Goal: Task Accomplishment & Management: Manage account settings

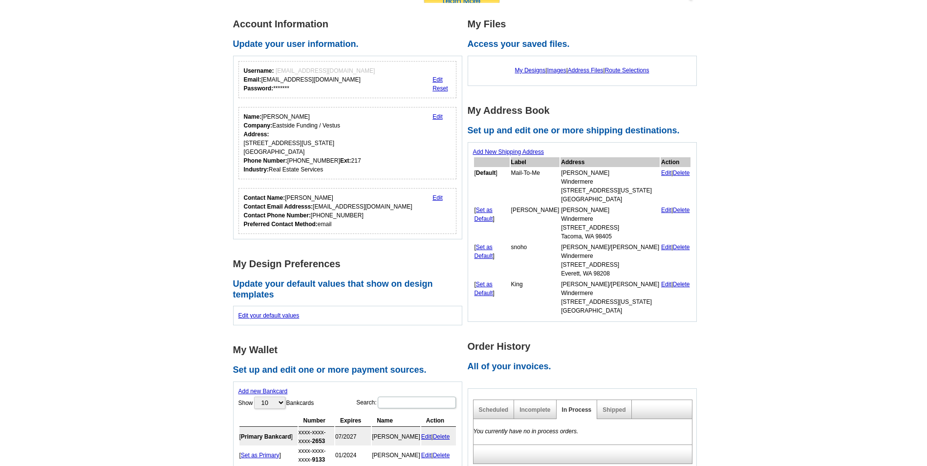
scroll to position [49, 0]
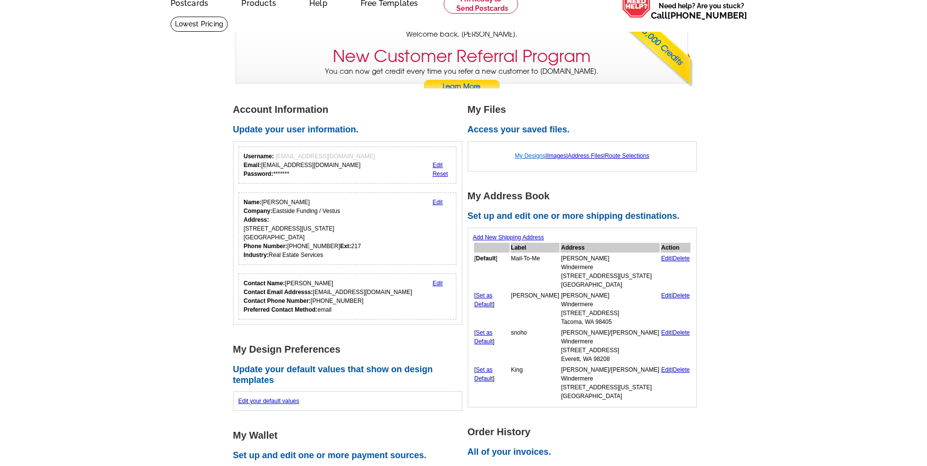
click at [533, 157] on link "My Designs" at bounding box center [530, 155] width 31 height 7
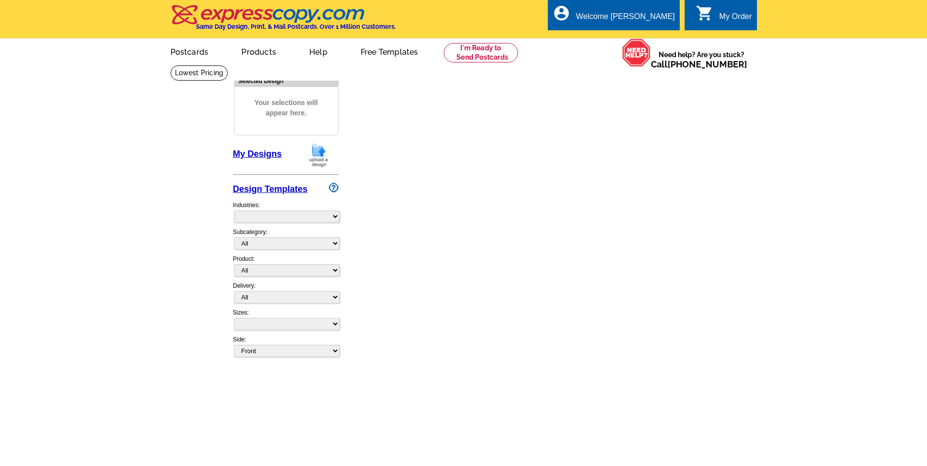
select select "785"
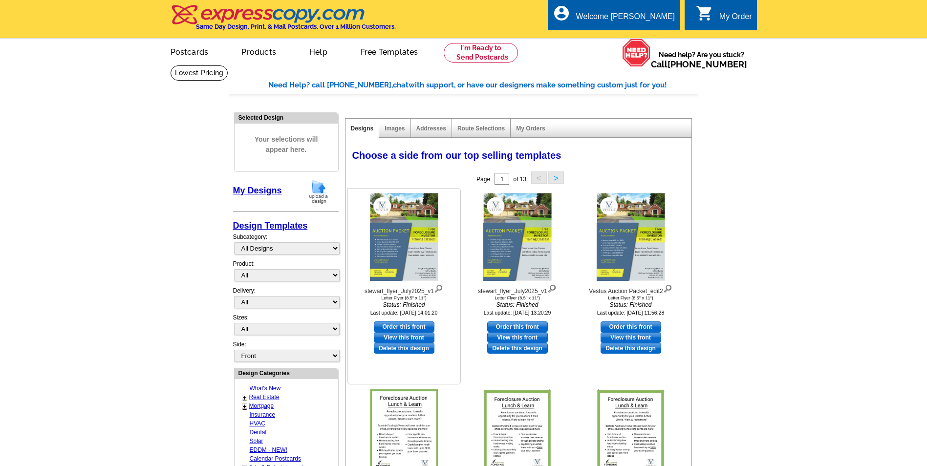
click at [408, 339] on link "View this front" at bounding box center [404, 337] width 61 height 11
click at [809, 200] on main "Need Help? call [PHONE_NUMBER], chat with support, or have our designers make s…" at bounding box center [463, 412] width 927 height 695
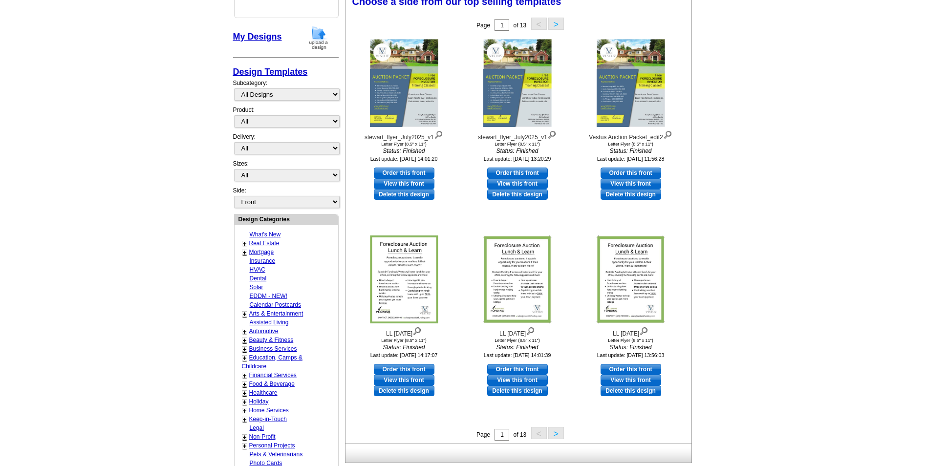
scroll to position [98, 0]
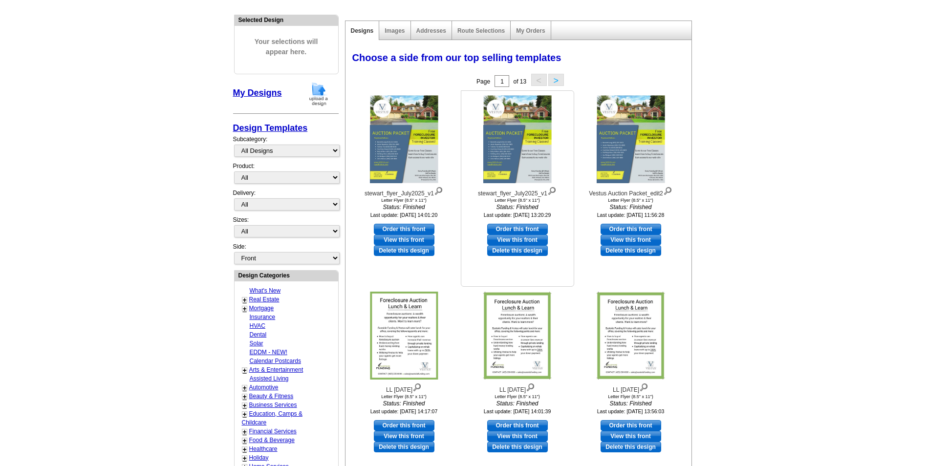
click at [508, 150] on img at bounding box center [517, 139] width 68 height 88
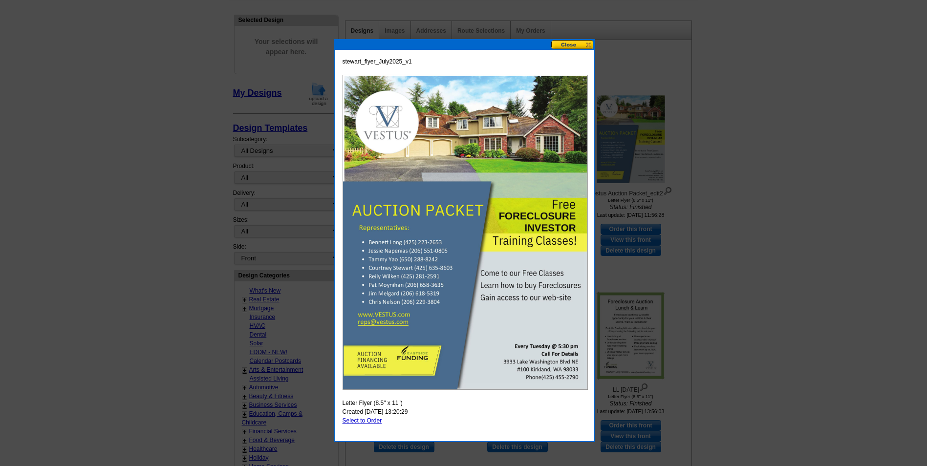
click at [116, 197] on div at bounding box center [463, 184] width 927 height 564
click at [773, 184] on div at bounding box center [463, 184] width 927 height 564
click at [560, 44] on button at bounding box center [572, 44] width 43 height 9
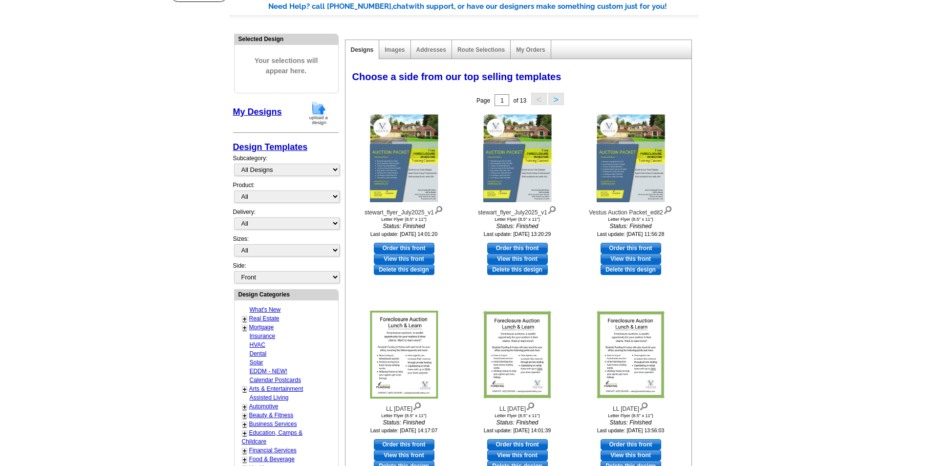
scroll to position [0, 0]
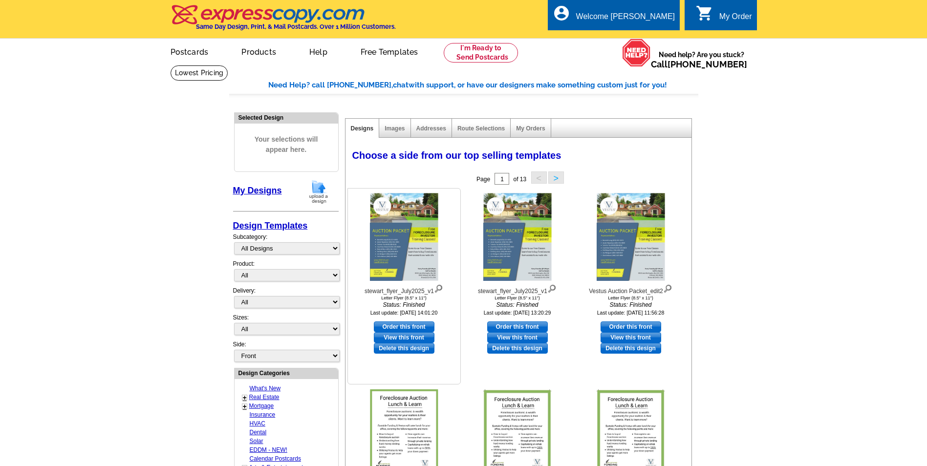
click at [391, 338] on link "View this front" at bounding box center [404, 337] width 61 height 11
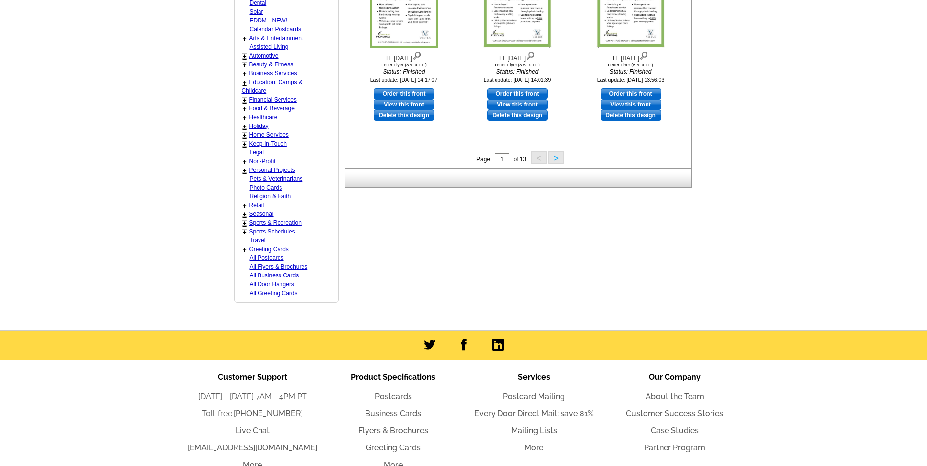
scroll to position [488, 0]
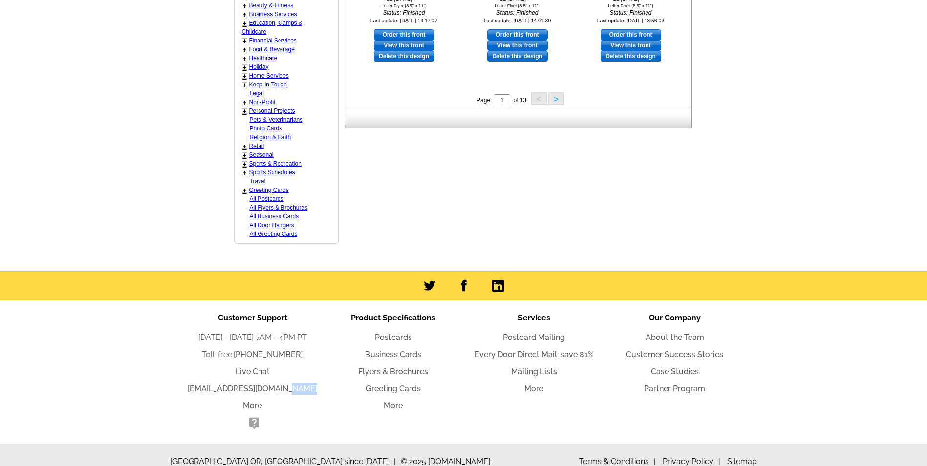
drag, startPoint x: 312, startPoint y: 387, endPoint x: 198, endPoint y: 396, distance: 114.2
click at [198, 396] on ul "[DATE] - [DATE] 7AM - 4PM PT Toll-free: [PHONE_NUMBER] Live Chat [EMAIL_ADDRESS…" at bounding box center [252, 382] width 141 height 100
click at [198, 395] on li "[EMAIL_ADDRESS][DOMAIN_NAME]" at bounding box center [252, 389] width 141 height 12
drag, startPoint x: 310, startPoint y: 388, endPoint x: 195, endPoint y: 392, distance: 114.8
click at [195, 392] on li "[EMAIL_ADDRESS][DOMAIN_NAME]" at bounding box center [252, 389] width 141 height 12
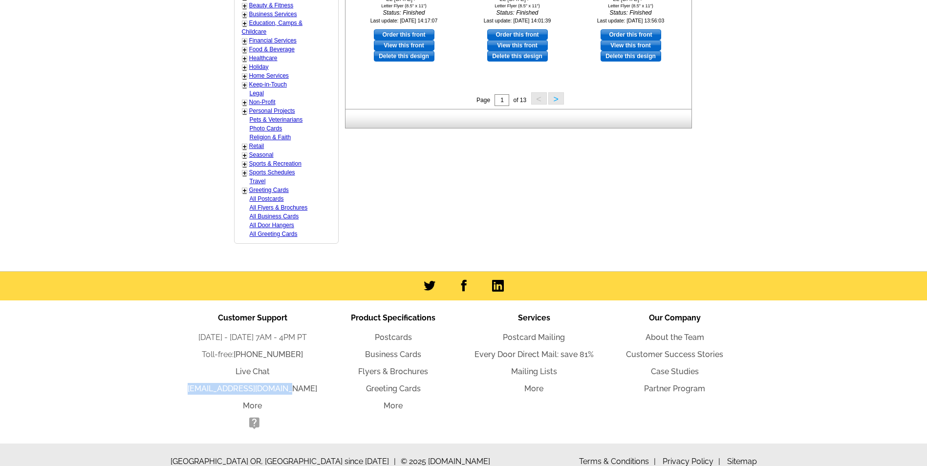
copy link "[EMAIL_ADDRESS][DOMAIN_NAME]"
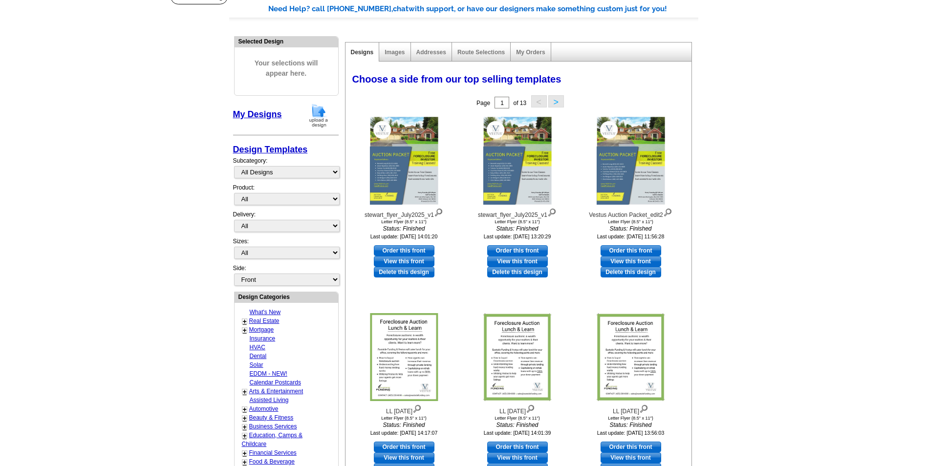
scroll to position [0, 0]
